Goal: Transaction & Acquisition: Purchase product/service

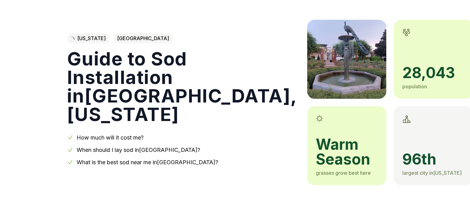
scroll to position [32, 0]
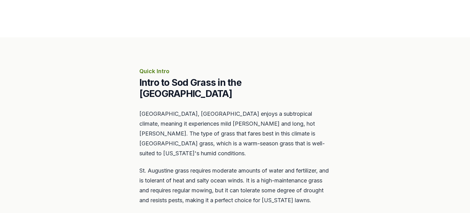
scroll to position [219, 0]
click at [47, 151] on section "Quick Intro Intro to Sod Grass in the [GEOGRAPHIC_DATA], [GEOGRAPHIC_DATA] enjo…" at bounding box center [235, 168] width 470 height 262
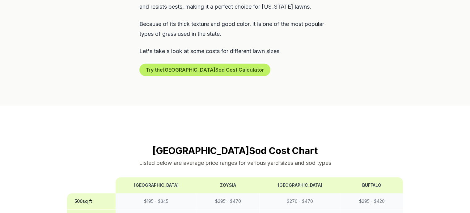
scroll to position [414, 0]
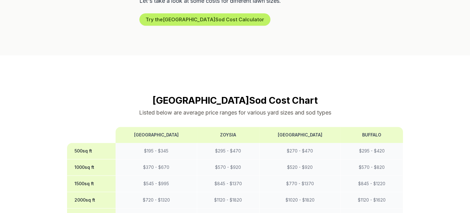
scroll to position [464, 0]
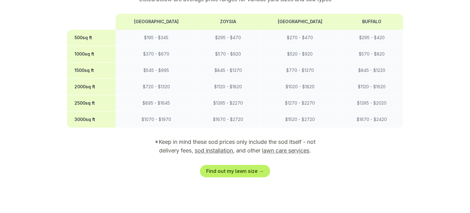
scroll to position [575, 0]
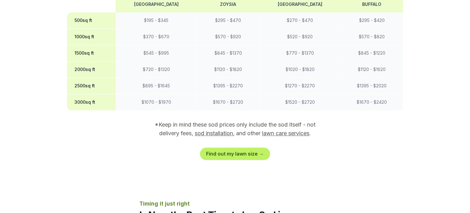
scroll to position [593, 0]
click at [220, 130] on link "sod installation" at bounding box center [213, 133] width 38 height 6
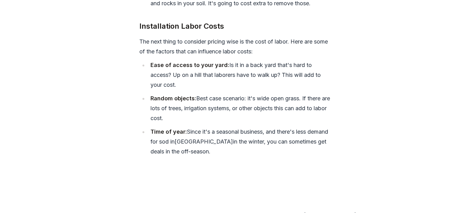
scroll to position [2660, 0]
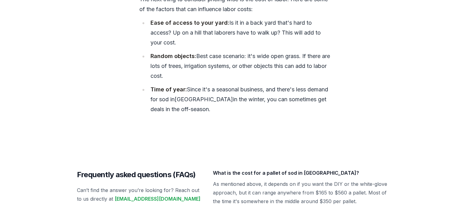
scroll to position [2700, 0]
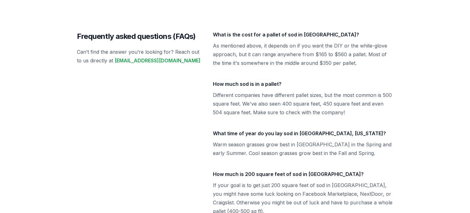
scroll to position [2840, 0]
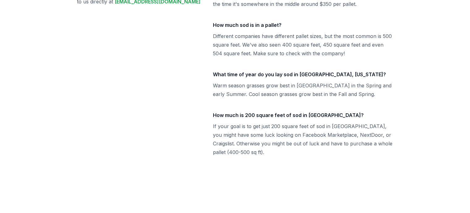
scroll to position [2903, 0]
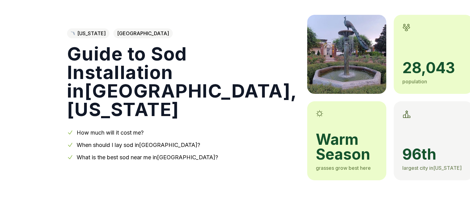
scroll to position [0, 0]
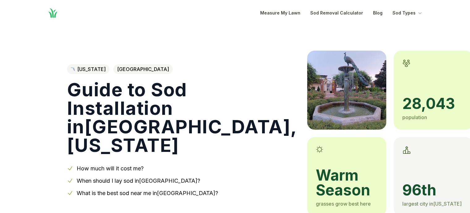
click at [157, 194] on link "What is the best sod near me in [GEOGRAPHIC_DATA] ?" at bounding box center [147, 193] width 141 height 6
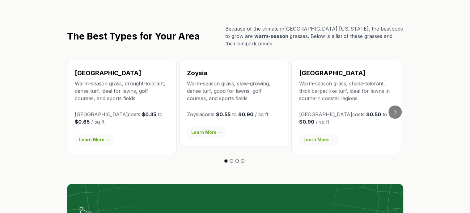
scroll to position [1087, 0]
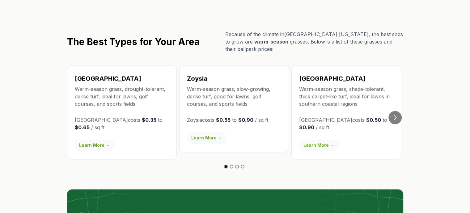
click at [41, 138] on section "The Best Types for Your Area Because of the climate in [GEOGRAPHIC_DATA] , [US_…" at bounding box center [235, 159] width 470 height 336
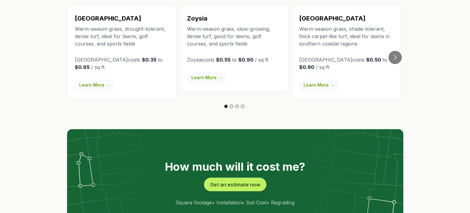
click at [39, 136] on section "The Best Types for Your Area Because of the climate in [GEOGRAPHIC_DATA] , [US_…" at bounding box center [235, 99] width 470 height 336
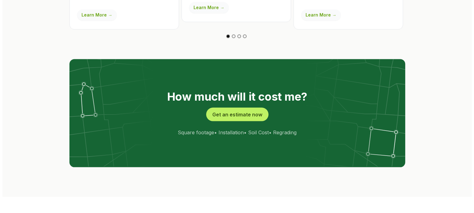
scroll to position [1224, 0]
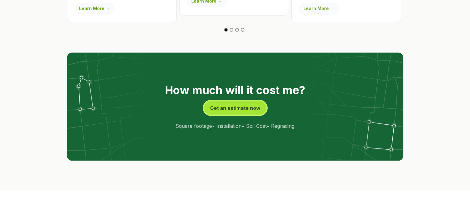
click at [242, 101] on button "Get an estimate now" at bounding box center [235, 108] width 62 height 14
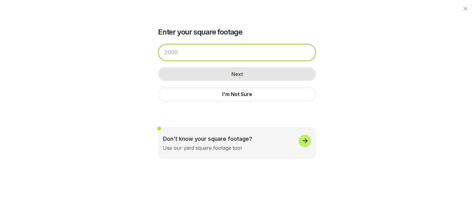
click at [181, 53] on input "number" at bounding box center [237, 52] width 158 height 17
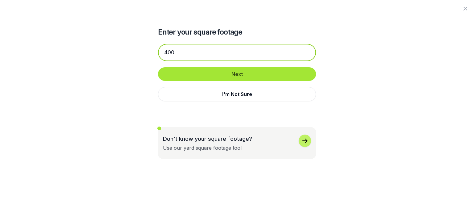
type input "400"
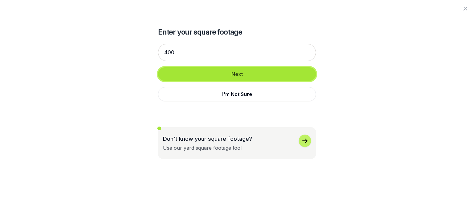
click at [236, 72] on button "Next" at bounding box center [237, 74] width 158 height 14
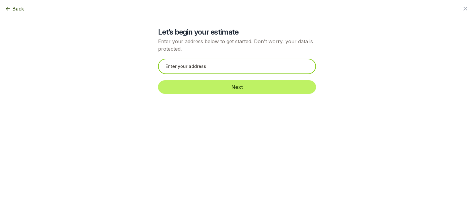
click at [182, 63] on input "text" at bounding box center [237, 66] width 158 height 15
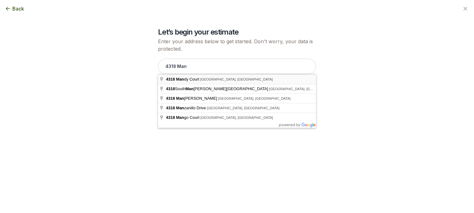
type input "[STREET_ADDRESS]"
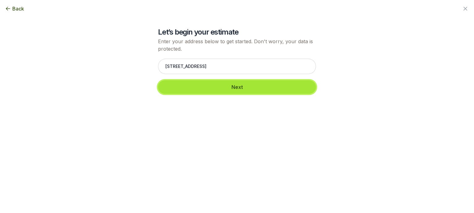
click at [211, 88] on button "Next" at bounding box center [237, 87] width 158 height 14
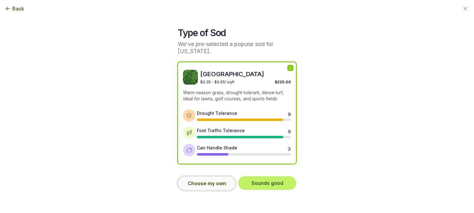
click at [200, 183] on button "Choose my own" at bounding box center [207, 183] width 58 height 14
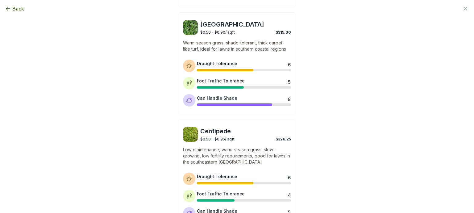
scroll to position [371, 0]
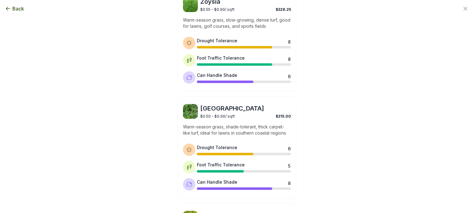
click at [78, 179] on div "Type of Sod We've pre-selected a popular sod for [US_STATE]. Bermuda $0.35 - $0…" at bounding box center [237, 84] width 336 height 741
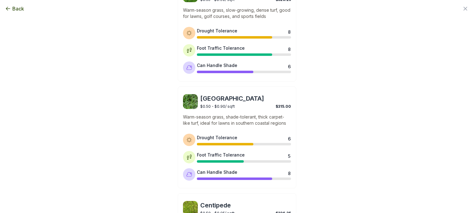
scroll to position [299, 0]
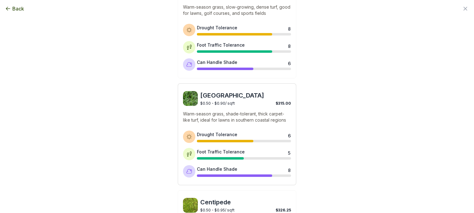
click at [218, 95] on span "[GEOGRAPHIC_DATA]" at bounding box center [245, 95] width 91 height 9
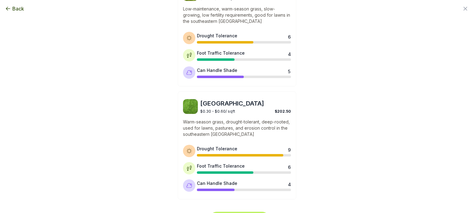
scroll to position [527, 0]
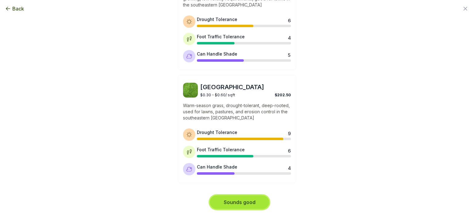
click at [239, 203] on button "Sounds good" at bounding box center [239, 202] width 59 height 14
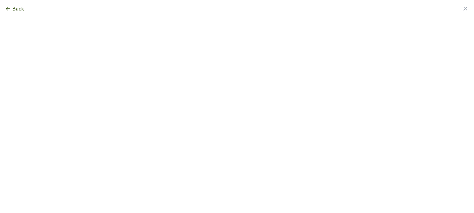
scroll to position [0, 0]
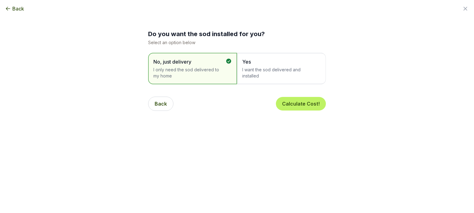
click at [274, 68] on span "I want the sod delivered and installed" at bounding box center [278, 73] width 72 height 12
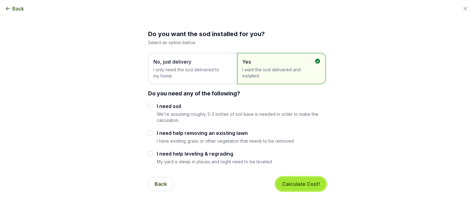
click at [304, 183] on button "Calculate Cost!" at bounding box center [301, 184] width 50 height 14
